Goal: Task Accomplishment & Management: Use online tool/utility

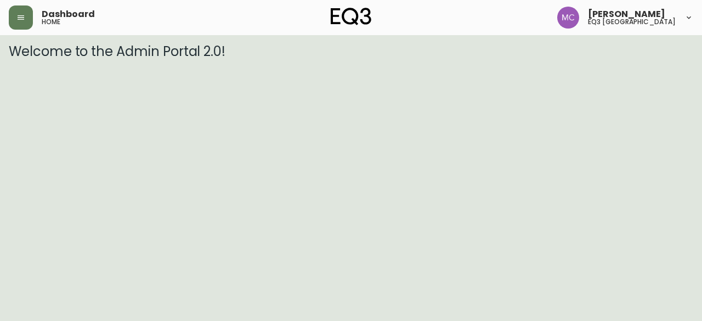
click at [20, 21] on icon "button" at bounding box center [20, 17] width 9 height 9
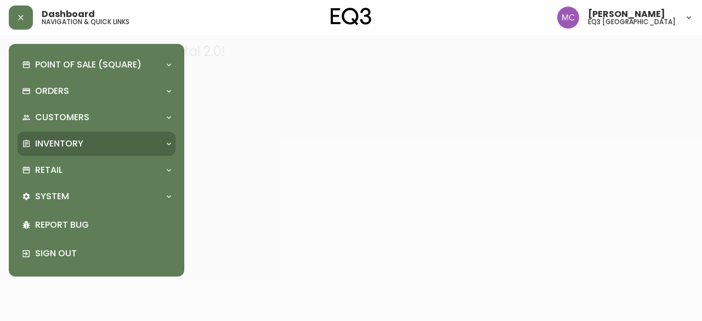
click at [46, 141] on p "Inventory" at bounding box center [59, 144] width 48 height 12
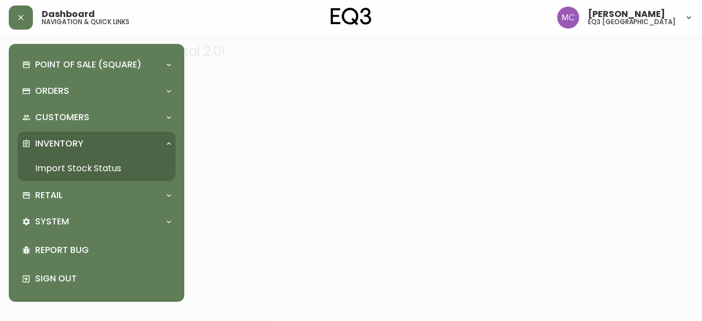
click at [58, 159] on link "Import Stock Status" at bounding box center [97, 168] width 158 height 25
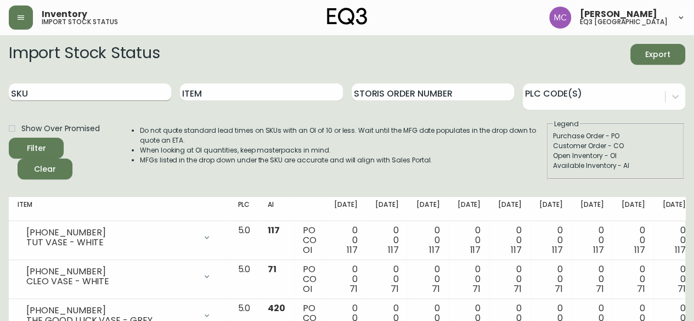
click at [109, 88] on input "SKU" at bounding box center [90, 92] width 162 height 18
paste input "[PHONE_NUMBER]"
type input "[PHONE_NUMBER]"
click at [9, 138] on button "Filter" at bounding box center [36, 148] width 55 height 21
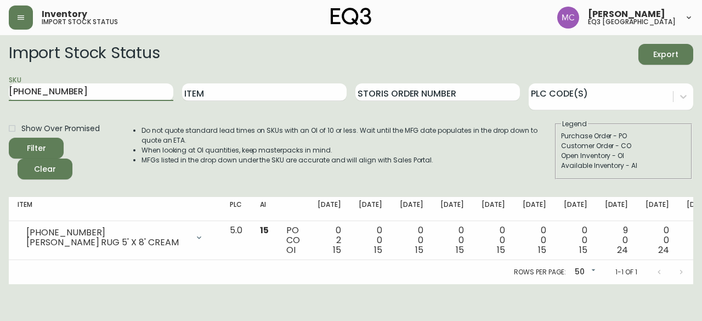
drag, startPoint x: 96, startPoint y: 92, endPoint x: 0, endPoint y: 76, distance: 97.3
click at [0, 76] on main "Import Stock Status Export SKU [PHONE_NUMBER] Item Storis Order Number PLC Code…" at bounding box center [351, 159] width 702 height 249
paste input "[PHONE_NUMBER]"
click at [0, 76] on main "Import Stock Status Export SKU [PHONE_NUMBER] Item Storis Order Number PLC Code…" at bounding box center [351, 159] width 702 height 249
click at [92, 94] on input "[PHONE_NUMBER]" at bounding box center [91, 92] width 165 height 18
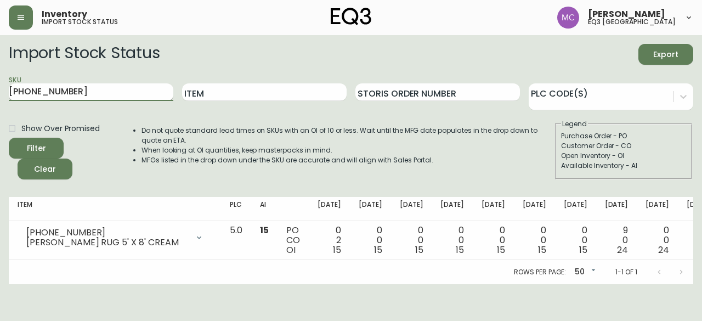
click at [9, 138] on button "Filter" at bounding box center [36, 148] width 55 height 21
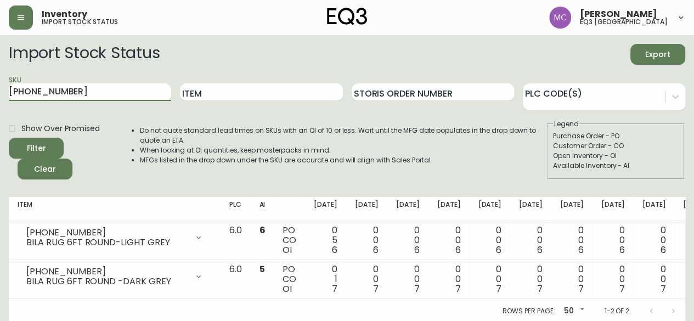
drag, startPoint x: 65, startPoint y: 95, endPoint x: 0, endPoint y: 87, distance: 65.2
click at [0, 87] on main "Import Stock Status Export SKU [PHONE_NUMBER] Item Storis Order Number PLC Code…" at bounding box center [347, 179] width 694 height 288
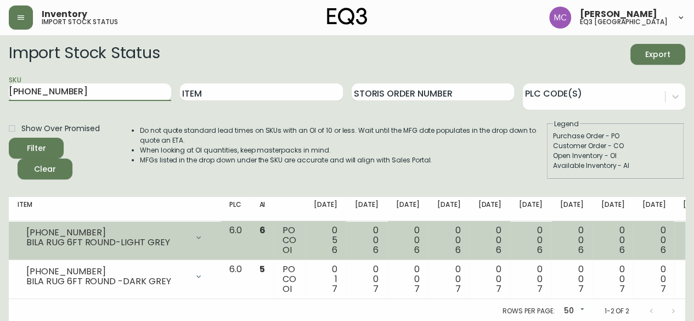
click at [80, 232] on div "[PHONE_NUMBER]" at bounding box center [106, 233] width 161 height 10
drag, startPoint x: 80, startPoint y: 232, endPoint x: 21, endPoint y: 225, distance: 59.7
click at [21, 225] on td "[PHONE_NUMBER] BILA RUG 6FT ROUND-LIGHT GREY Opening Balance 11 ( [DATE] ) Cust…" at bounding box center [115, 240] width 212 height 39
copy div "[PHONE_NUMBER]"
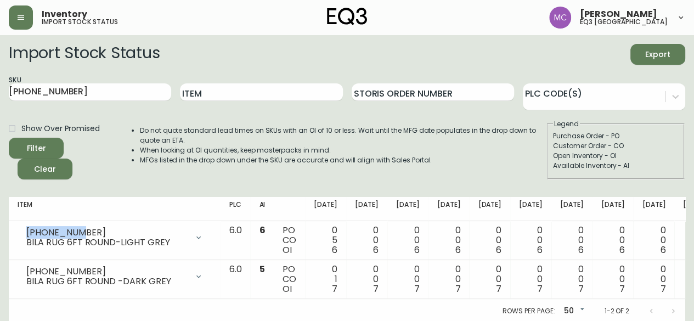
type input "[PHONE_NUMBER]"
